Goal: Communication & Community: Participate in discussion

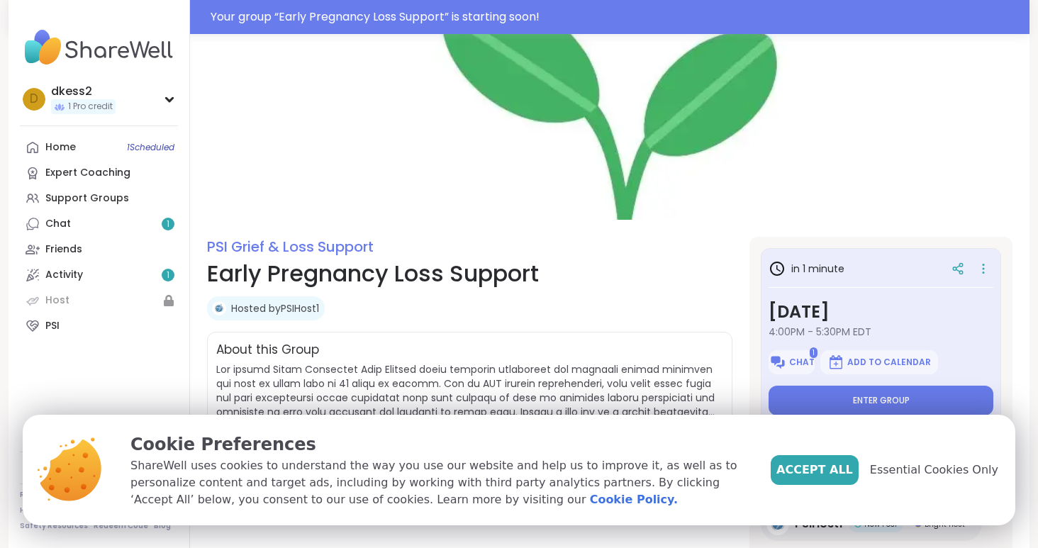
click at [832, 470] on span "Accept All" at bounding box center [814, 470] width 77 height 17
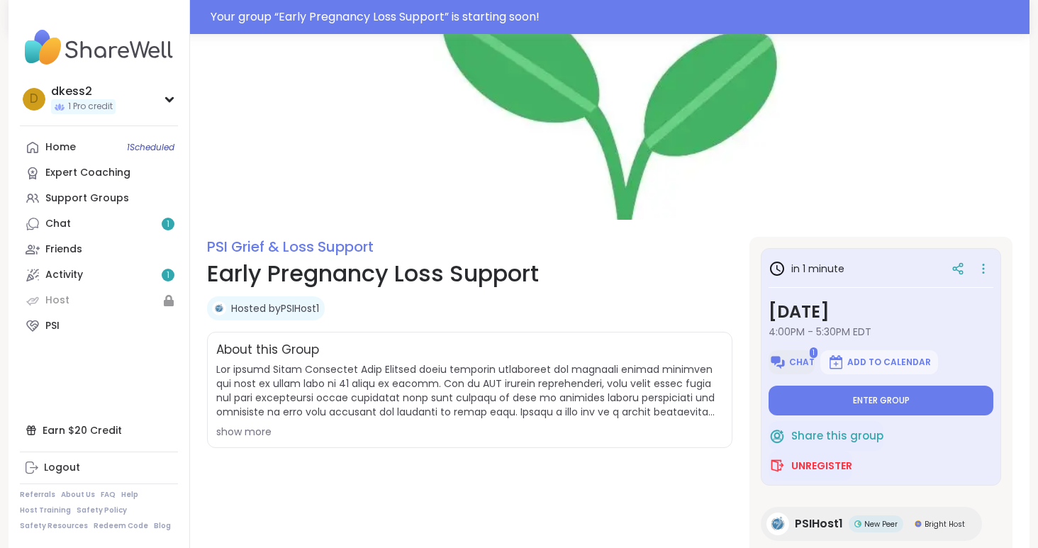
click at [793, 357] on span "Chat" at bounding box center [802, 362] width 26 height 11
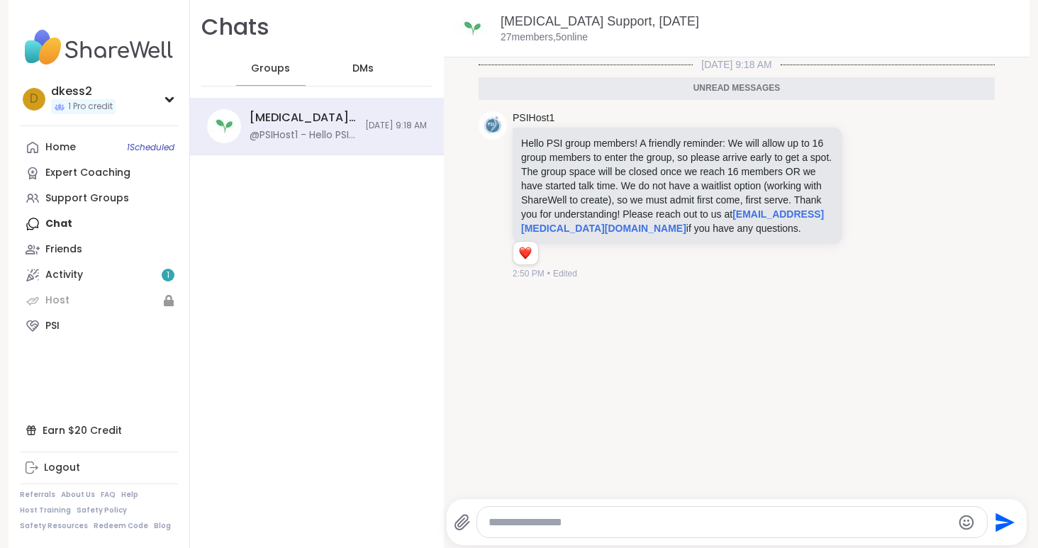
click at [405, 208] on div "Chats Groups DMs [MEDICAL_DATA] Support, [DATE] @PSIHost1 - Hello PSI group mem…" at bounding box center [317, 274] width 254 height 548
click at [277, 74] on span "Groups" at bounding box center [270, 69] width 39 height 14
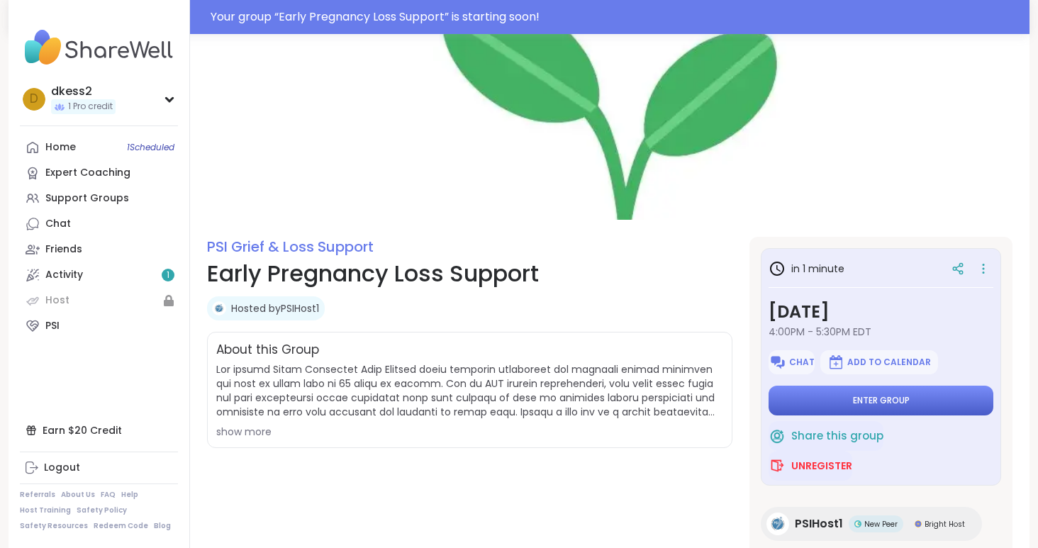
click at [878, 395] on span "Enter group" at bounding box center [881, 400] width 57 height 11
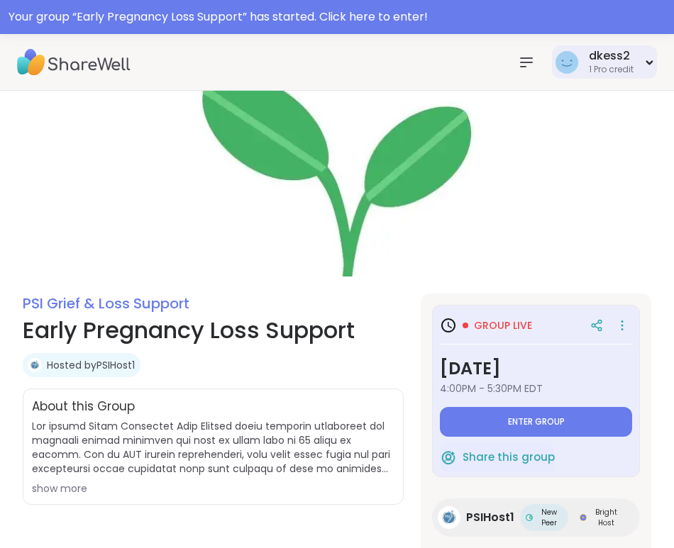
click at [626, 66] on div "1 Pro credit" at bounding box center [610, 70] width 45 height 12
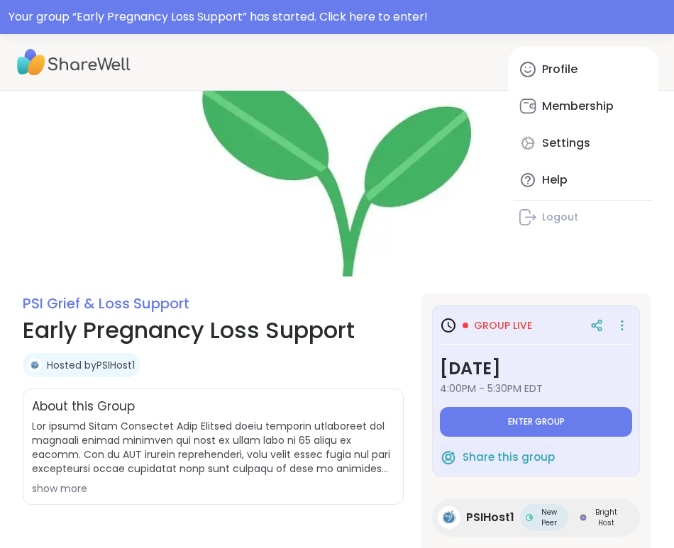
click at [470, 121] on img at bounding box center [337, 184] width 674 height 186
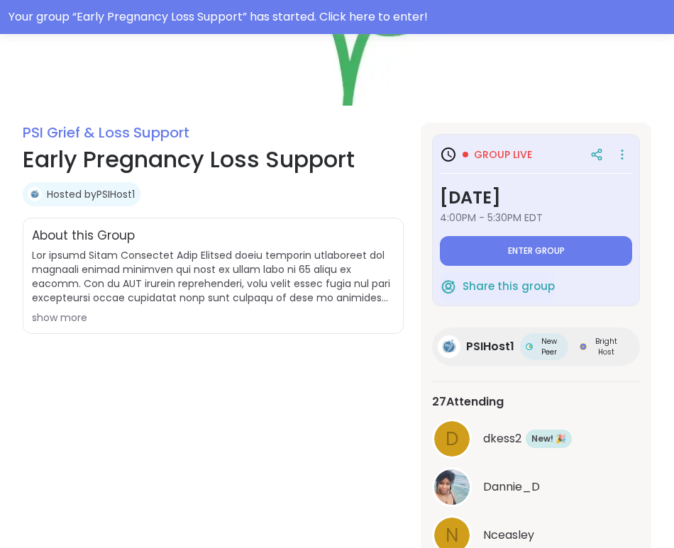
scroll to position [185, 0]
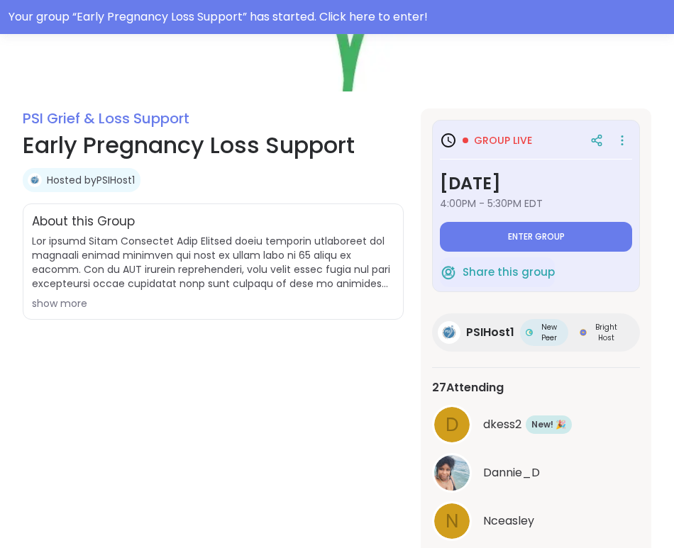
click at [75, 301] on div "show more" at bounding box center [213, 303] width 362 height 14
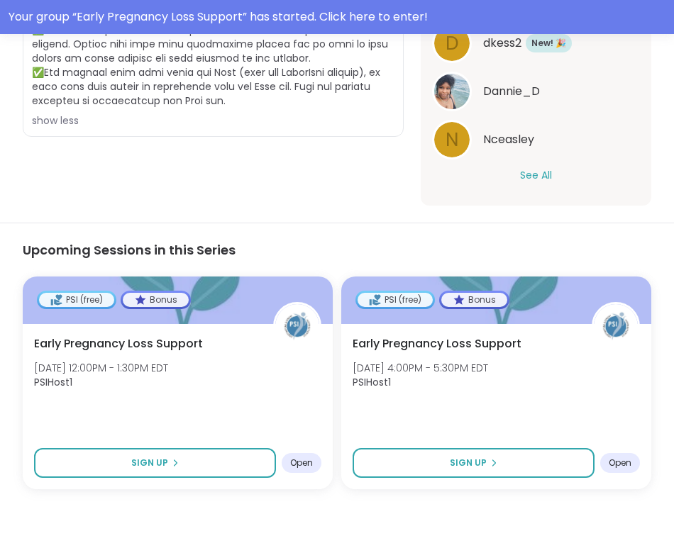
scroll to position [570, 0]
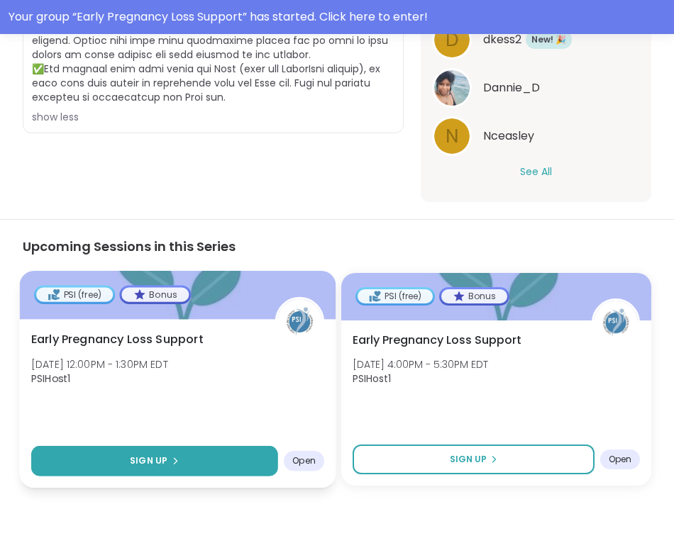
click at [171, 460] on icon at bounding box center [174, 461] width 9 height 9
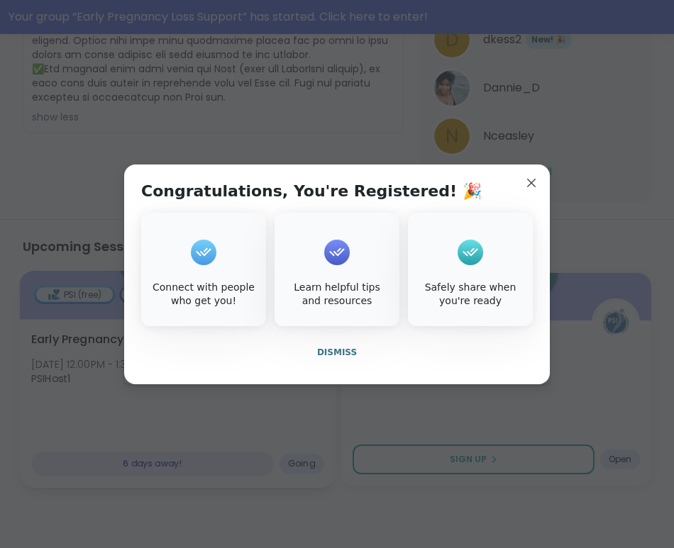
click at [201, 257] on icon at bounding box center [203, 252] width 23 height 22
click at [220, 273] on div "Connect with people who get you!" at bounding box center [203, 269] width 125 height 113
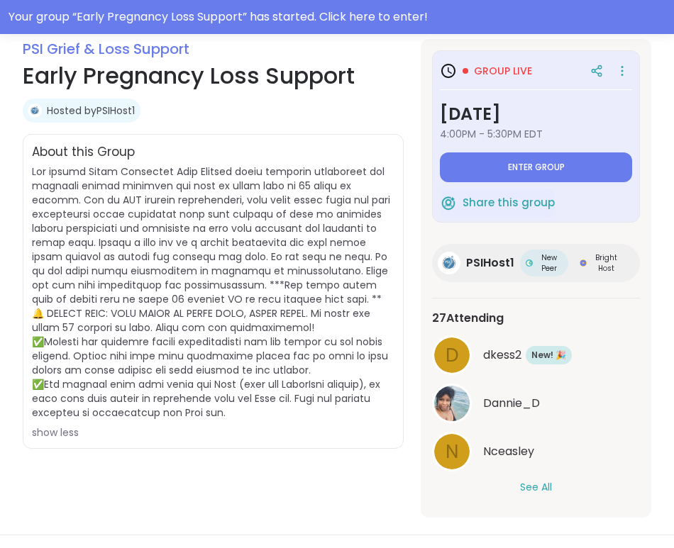
scroll to position [252, 0]
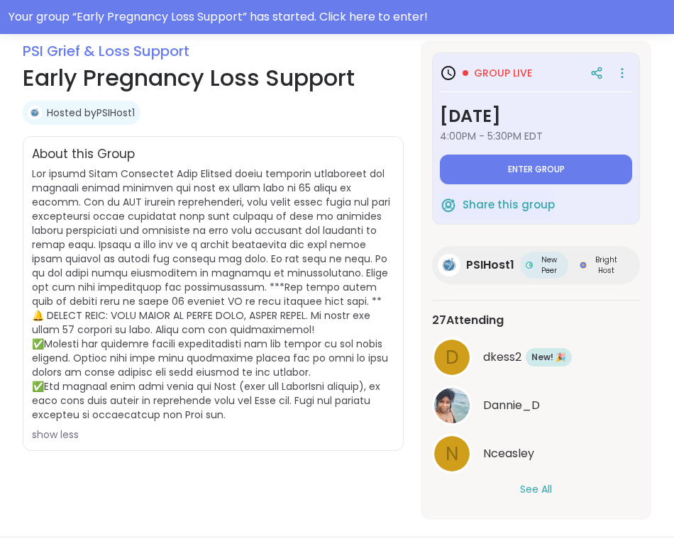
click at [534, 498] on div "27 Attending d dkess2 New Member! 🎉 New! 🎉 Dannie_D N Nceasley See All" at bounding box center [536, 404] width 208 height 208
click at [530, 486] on button "See All" at bounding box center [536, 489] width 32 height 15
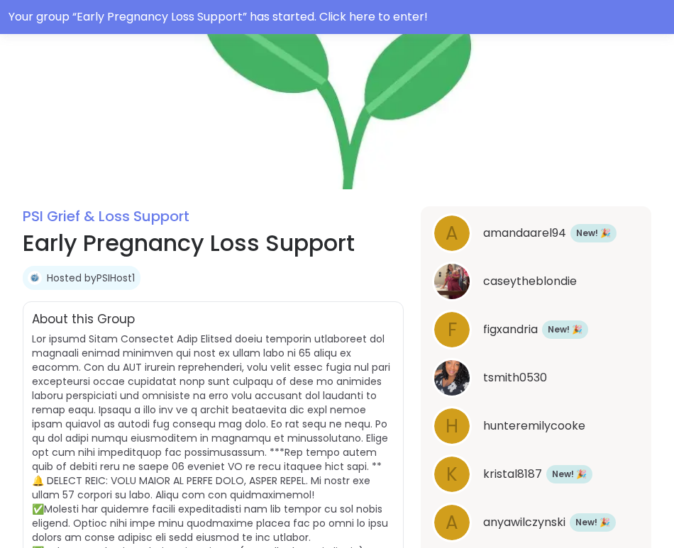
scroll to position [0, 0]
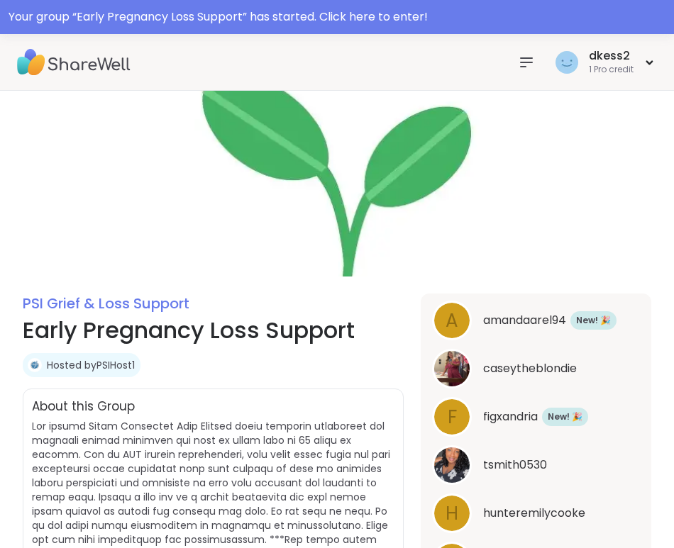
click at [519, 55] on icon at bounding box center [526, 62] width 17 height 17
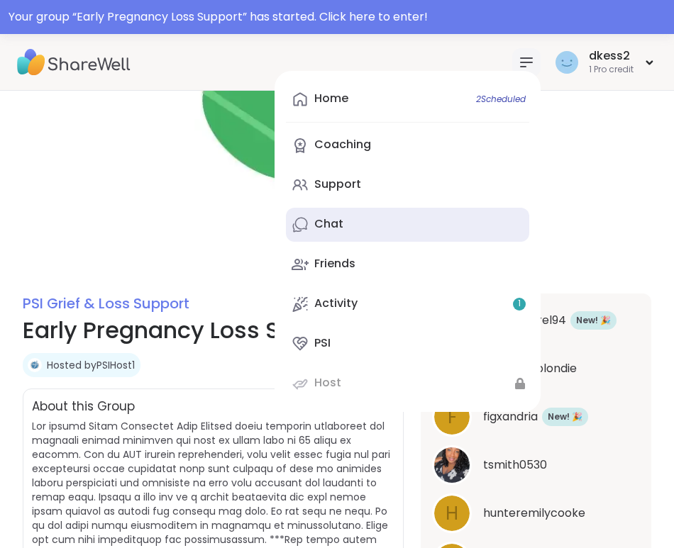
click at [332, 226] on div "Chat" at bounding box center [328, 224] width 29 height 16
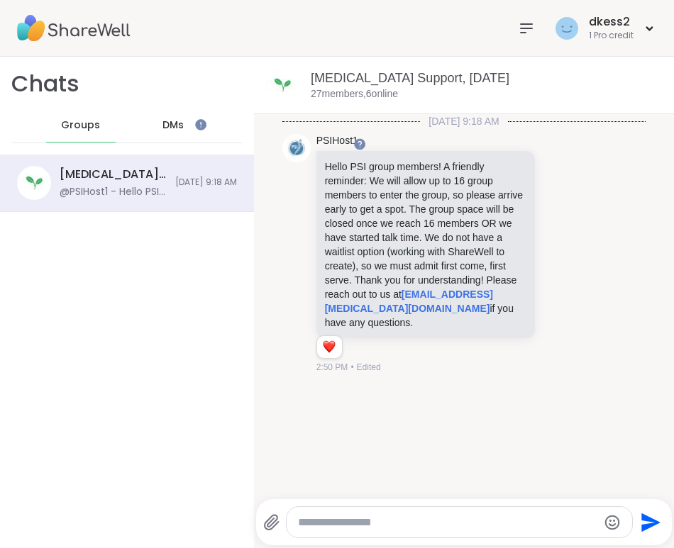
click at [173, 123] on span "DMs" at bounding box center [172, 125] width 21 height 14
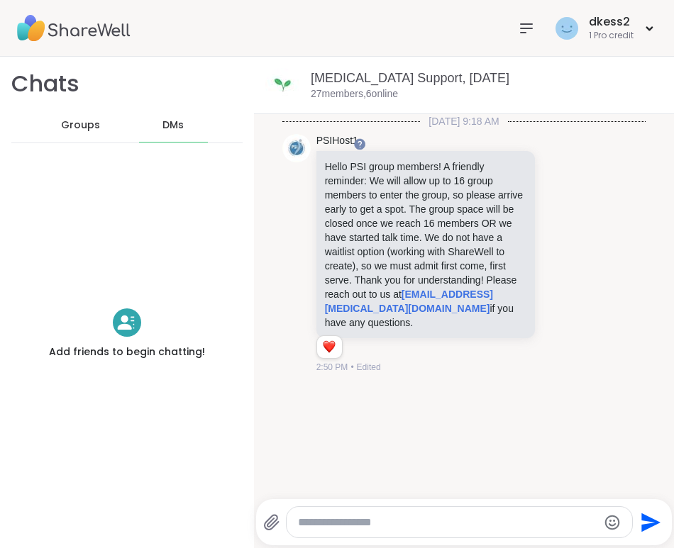
click at [74, 123] on span "Groups" at bounding box center [80, 125] width 39 height 14
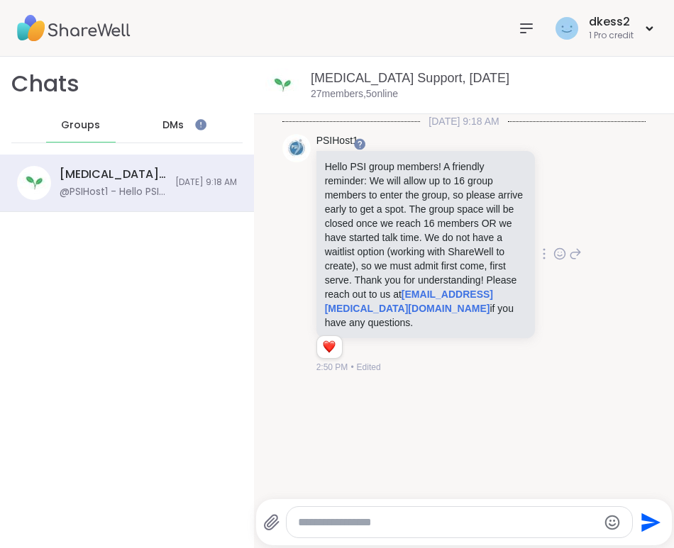
scroll to position [3, 0]
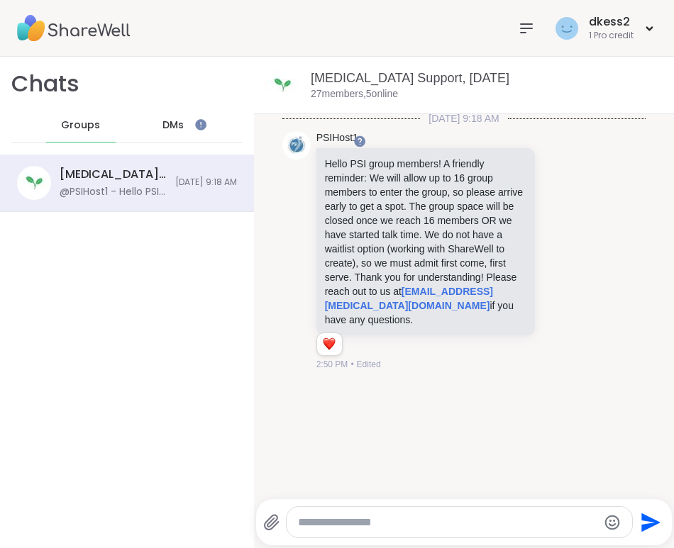
click at [164, 125] on span "DMs" at bounding box center [172, 125] width 21 height 14
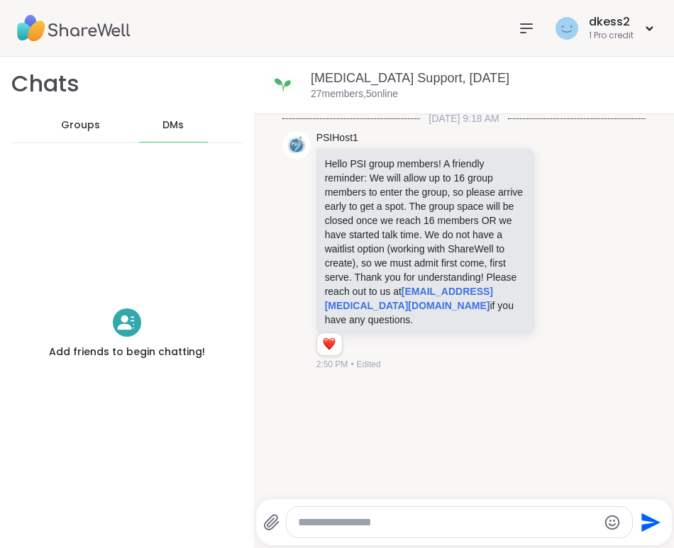
click at [84, 126] on span "Groups" at bounding box center [80, 125] width 39 height 14
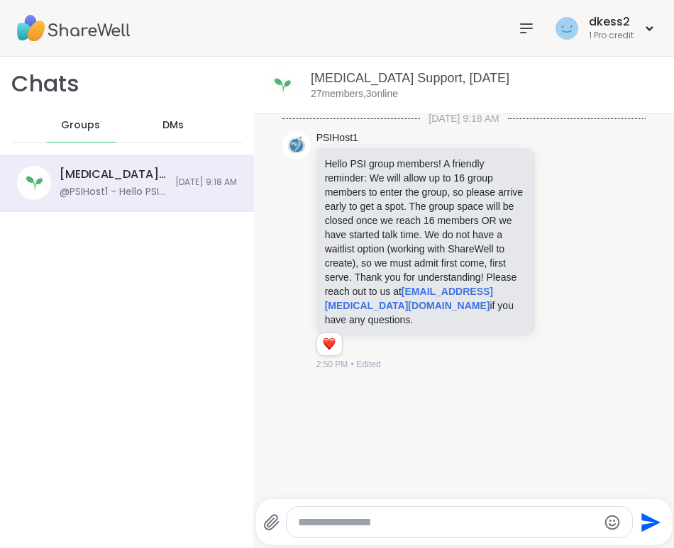
click at [172, 121] on span "DMs" at bounding box center [172, 125] width 21 height 14
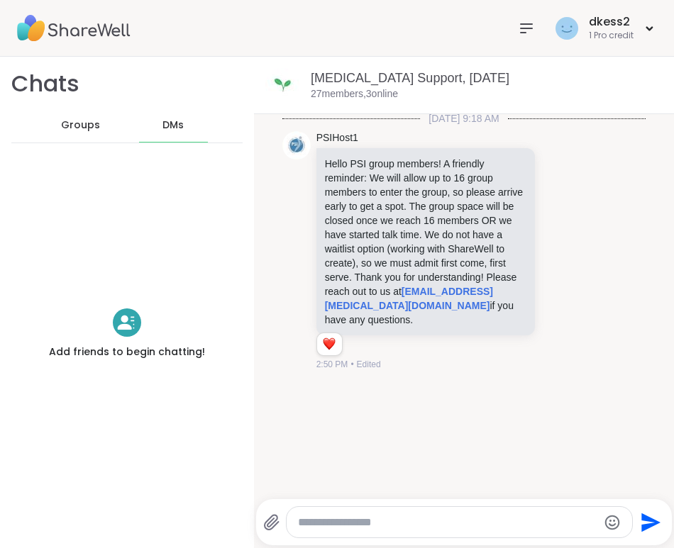
click at [73, 125] on span "Groups" at bounding box center [80, 125] width 39 height 14
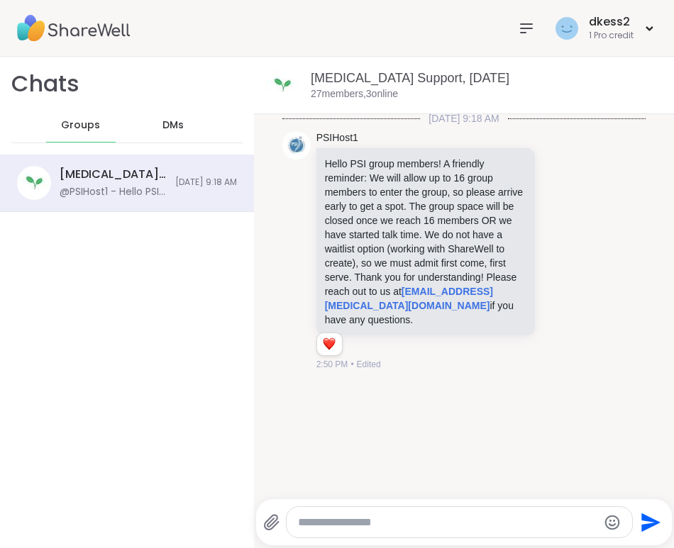
click at [523, 24] on icon at bounding box center [525, 28] width 11 height 9
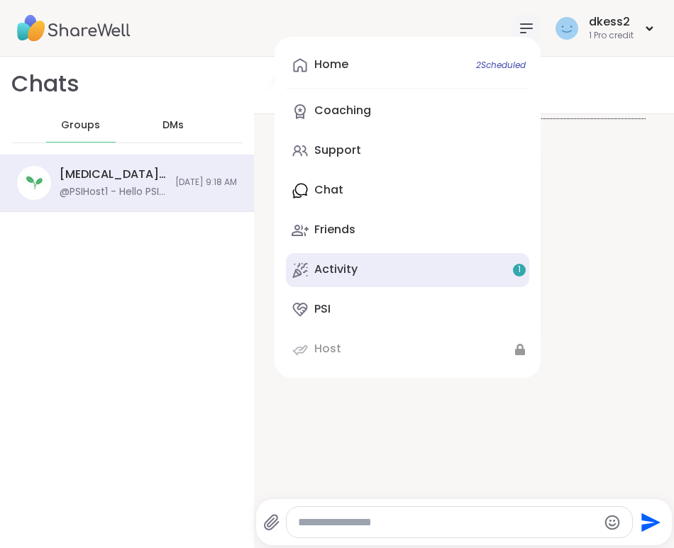
click at [399, 266] on link "Activity 1" at bounding box center [407, 270] width 243 height 34
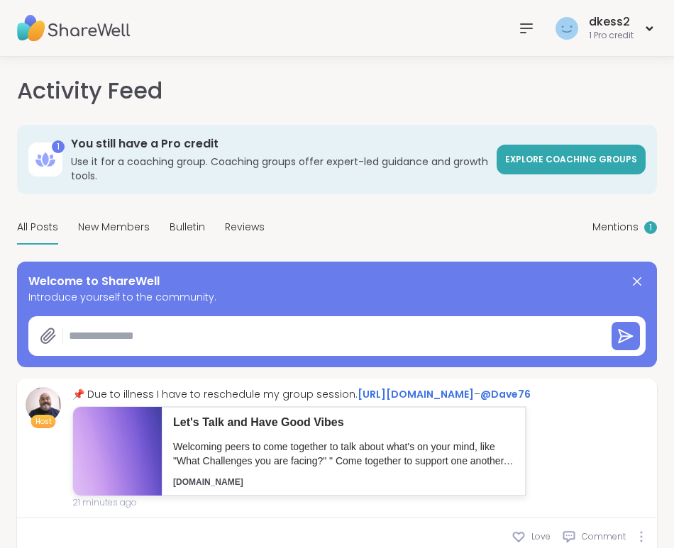
type textarea "*"
